Goal: Communication & Community: Answer question/provide support

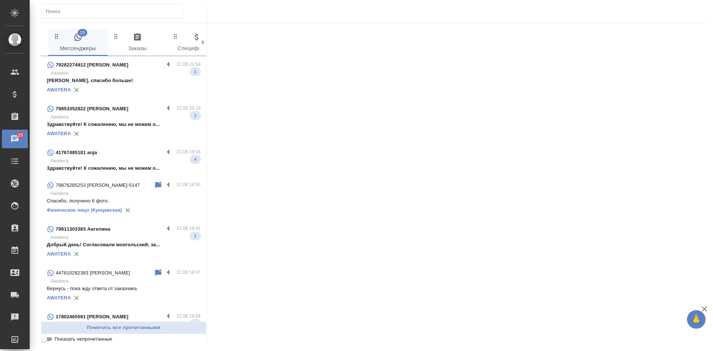
click at [49, 340] on input "Показать непрочитанные" at bounding box center [44, 339] width 27 height 9
checkbox input "true"
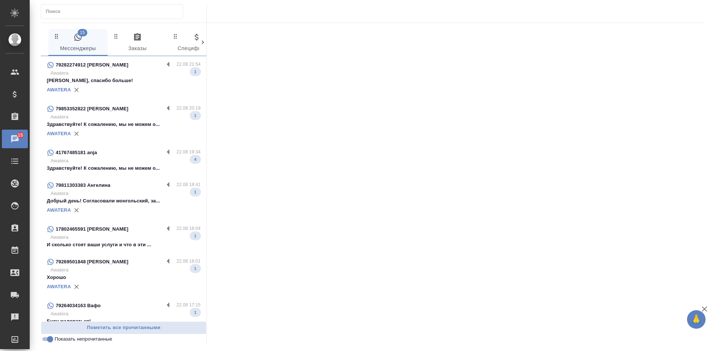
click at [130, 90] on div "AWATERA" at bounding box center [124, 89] width 154 height 11
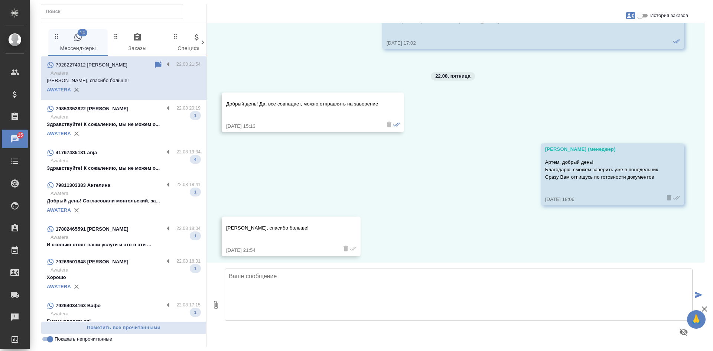
scroll to position [594, 0]
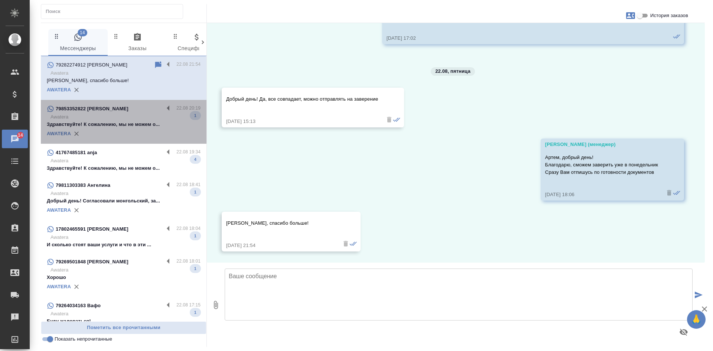
click at [133, 131] on div "AWATERA" at bounding box center [124, 133] width 154 height 11
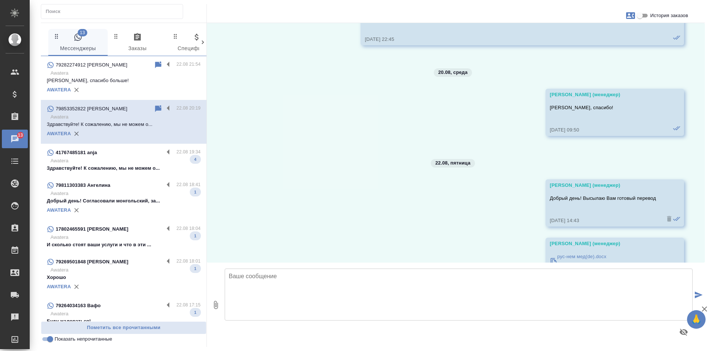
scroll to position [687, 0]
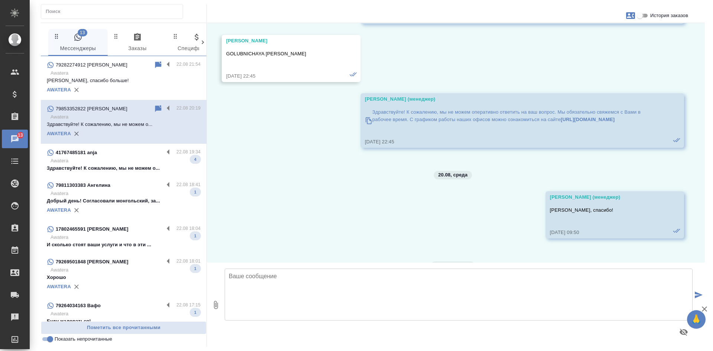
click at [645, 15] on input "История заказов" at bounding box center [639, 15] width 27 height 9
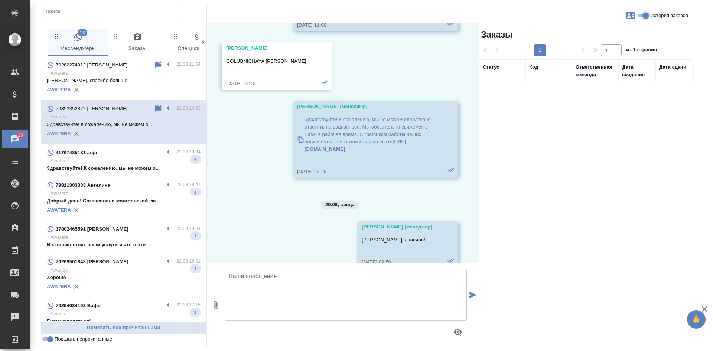
click at [644, 19] on input "История заказов" at bounding box center [645, 15] width 27 height 9
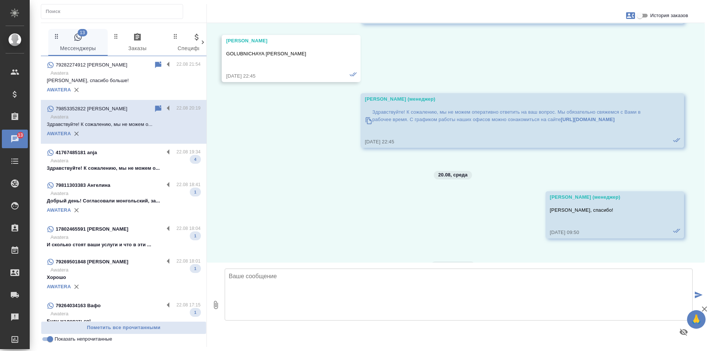
click at [644, 19] on input "История заказов" at bounding box center [639, 15] width 27 height 9
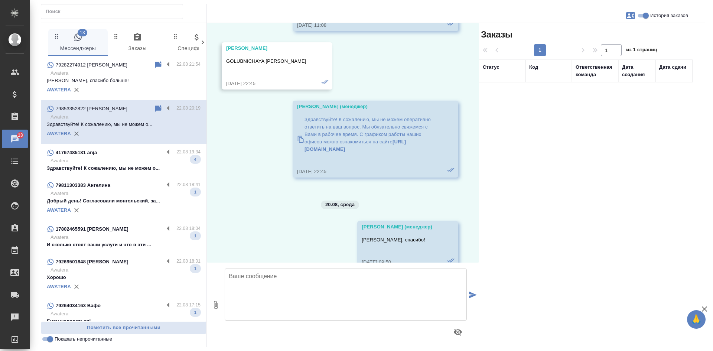
click at [644, 19] on input "История заказов" at bounding box center [645, 15] width 27 height 9
checkbox input "false"
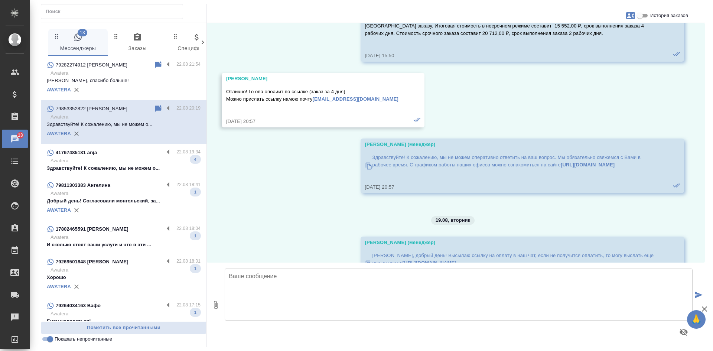
scroll to position [0, 0]
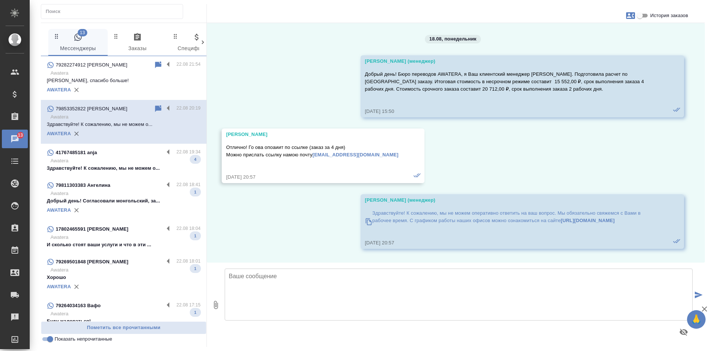
click at [631, 18] on icon "button" at bounding box center [630, 15] width 9 height 7
click at [553, 176] on div at bounding box center [356, 175] width 713 height 351
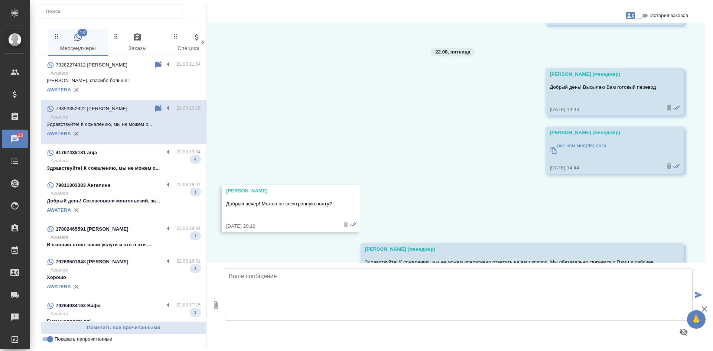
scroll to position [947, 0]
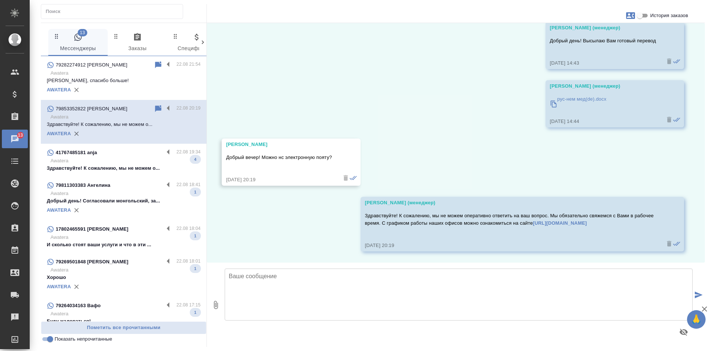
click at [155, 108] on icon at bounding box center [158, 108] width 6 height 7
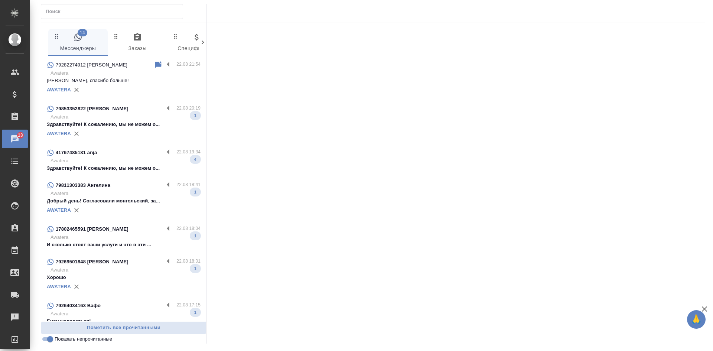
click at [138, 169] on p "Здравствуйте! К сожалению, мы не можем о..." at bounding box center [124, 167] width 154 height 7
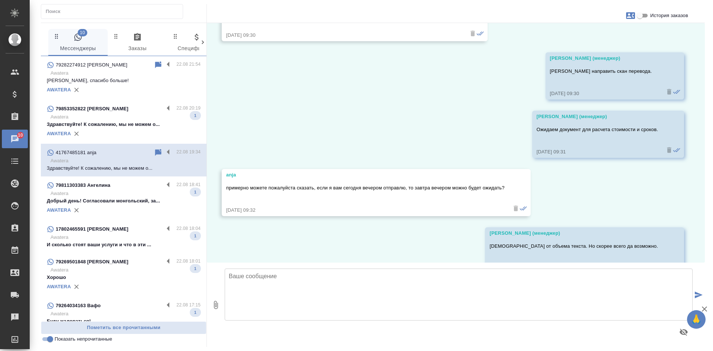
scroll to position [380, 0]
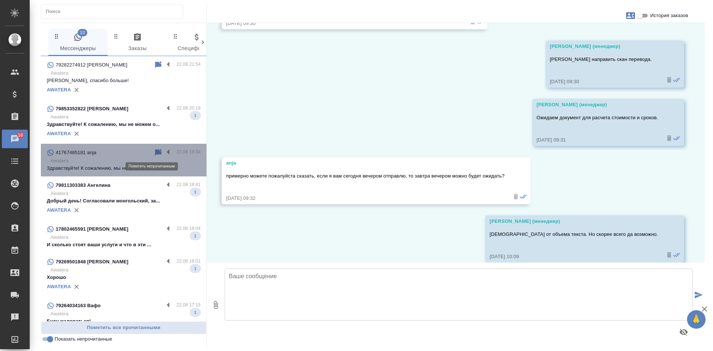
click at [154, 154] on icon at bounding box center [158, 152] width 9 height 9
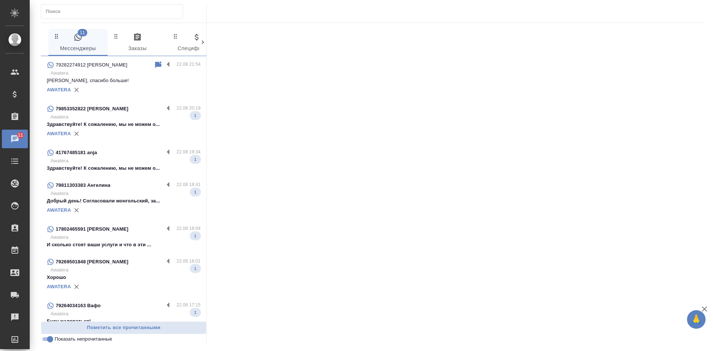
click at [48, 339] on input "Показать непрочитанные" at bounding box center [50, 339] width 27 height 9
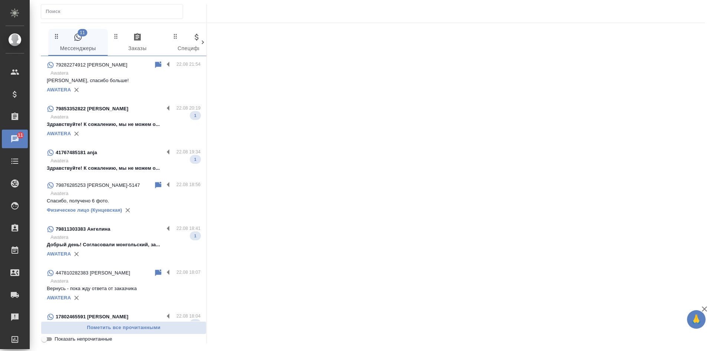
click at [48, 339] on input "Показать непрочитанные" at bounding box center [44, 339] width 27 height 9
checkbox input "true"
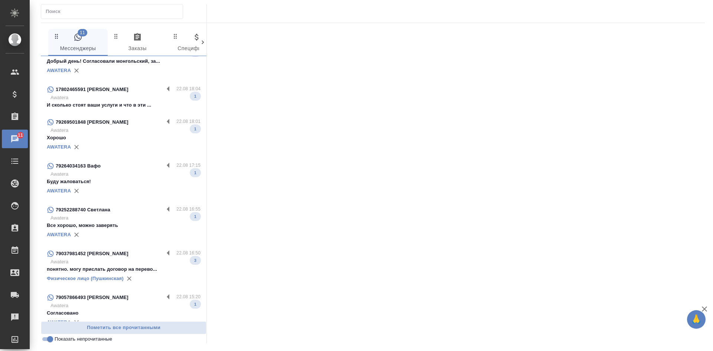
scroll to position [107, 0]
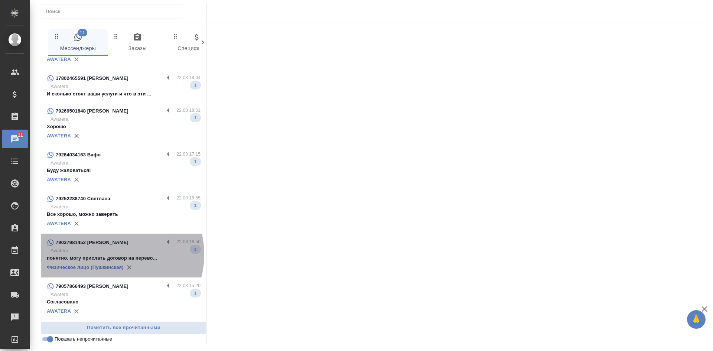
click at [111, 254] on p "понятно. могу прислать договор на перево..." at bounding box center [124, 257] width 154 height 7
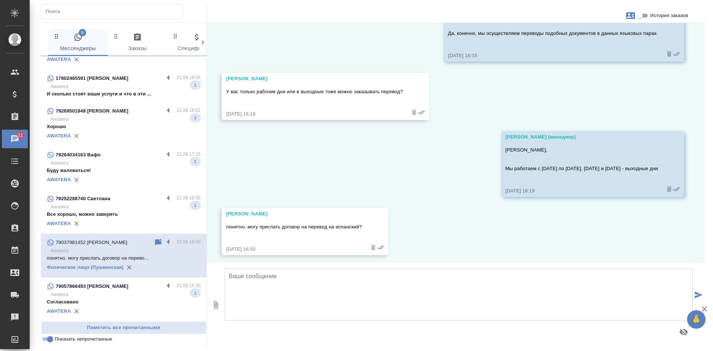
scroll to position [4049, 0]
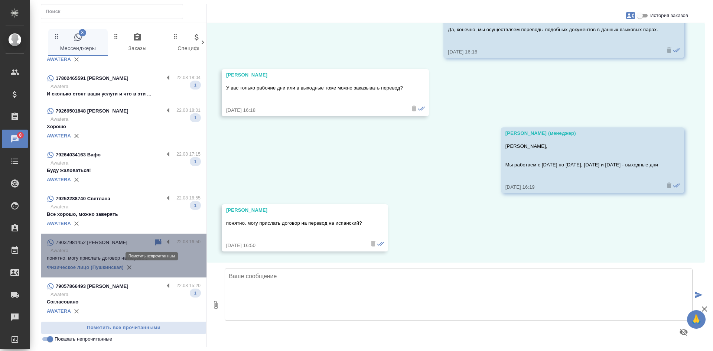
click at [155, 241] on icon at bounding box center [158, 242] width 6 height 7
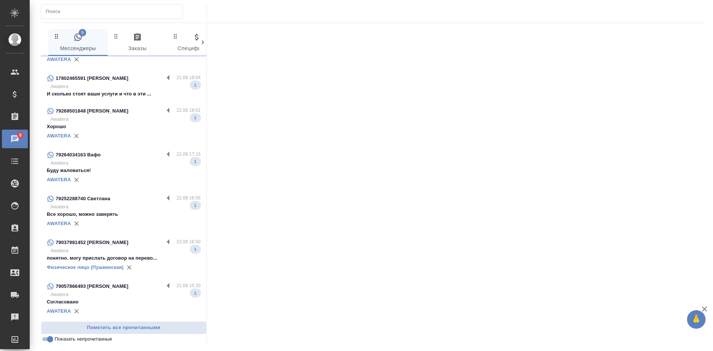
scroll to position [0, 0]
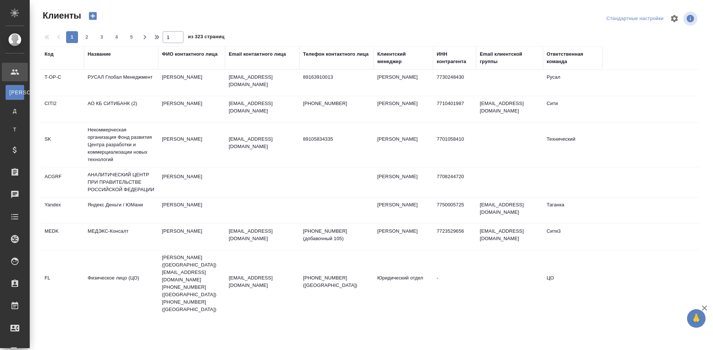
select select "RU"
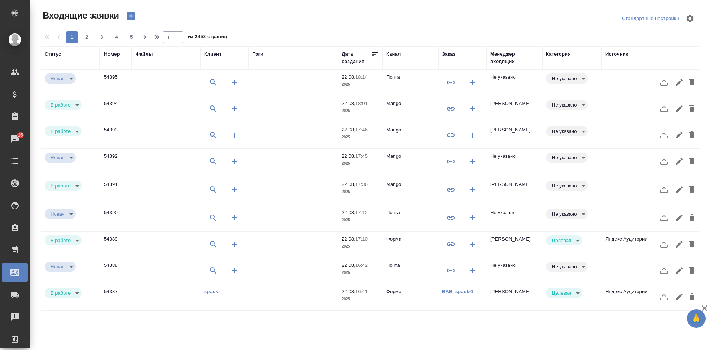
select select "RU"
